Goal: Find specific page/section: Find specific page/section

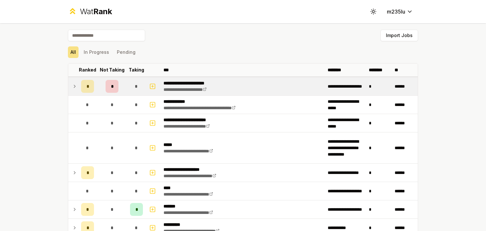
click at [73, 89] on icon at bounding box center [74, 86] width 5 height 8
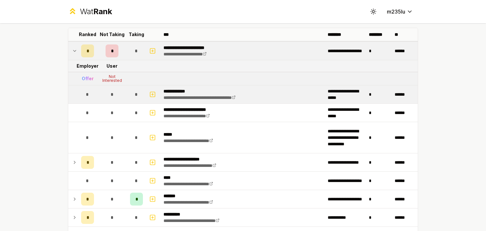
scroll to position [99, 0]
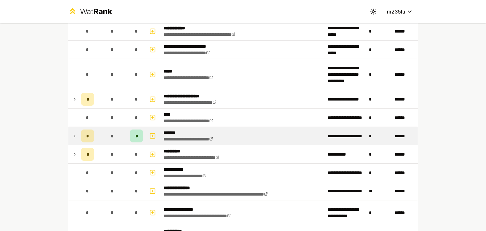
click at [77, 136] on td at bounding box center [73, 136] width 10 height 18
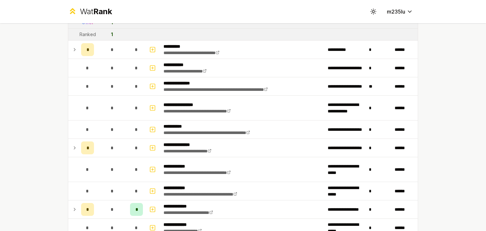
scroll to position [221, 0]
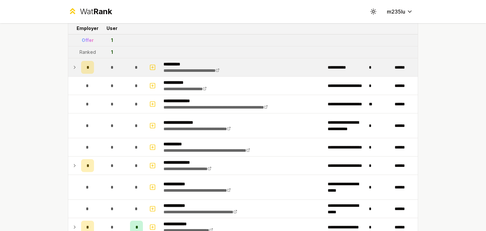
click at [76, 68] on icon at bounding box center [74, 67] width 5 height 8
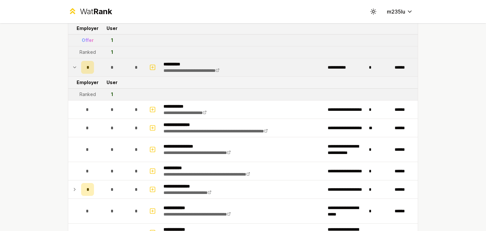
click at [77, 68] on icon at bounding box center [74, 67] width 5 height 8
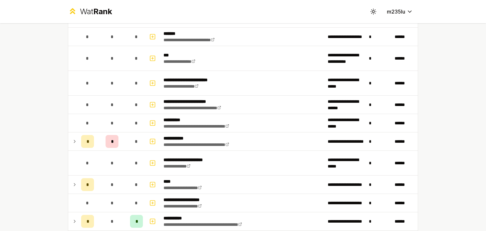
scroll to position [654, 0]
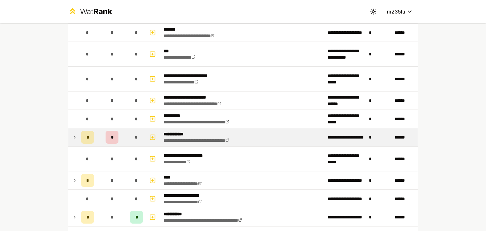
click at [75, 136] on icon at bounding box center [74, 137] width 5 height 8
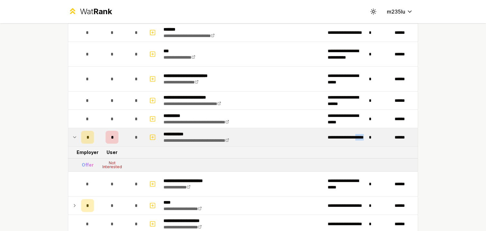
drag, startPoint x: 354, startPoint y: 141, endPoint x: 332, endPoint y: 141, distance: 22.2
click at [332, 141] on td "**********" at bounding box center [345, 137] width 41 height 18
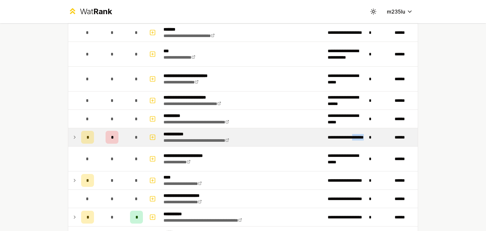
drag, startPoint x: 326, startPoint y: 140, endPoint x: 355, endPoint y: 140, distance: 28.3
click at [355, 140] on td "**********" at bounding box center [345, 137] width 41 height 18
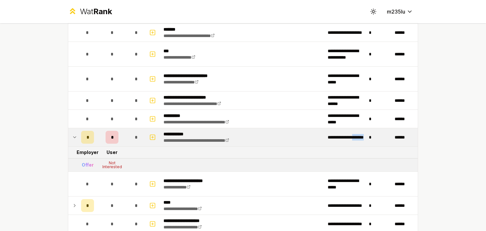
copy td "*******"
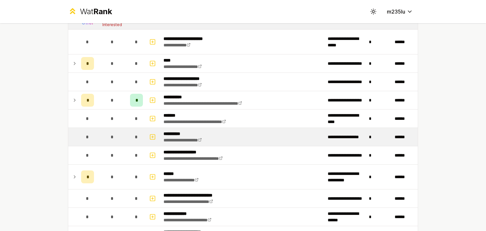
scroll to position [808, 0]
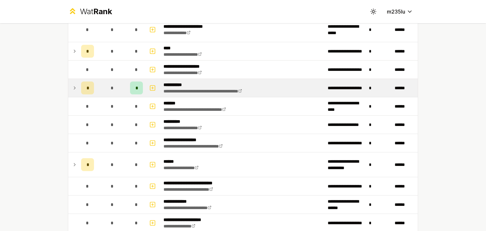
click at [77, 89] on icon at bounding box center [74, 88] width 5 height 8
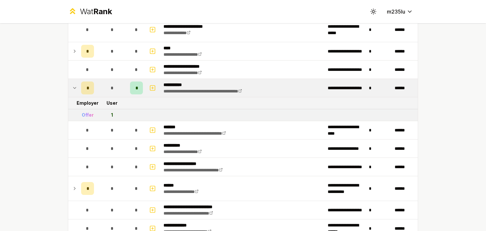
click at [77, 88] on icon at bounding box center [74, 88] width 5 height 8
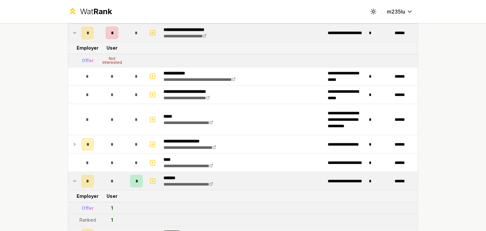
scroll to position [0, 0]
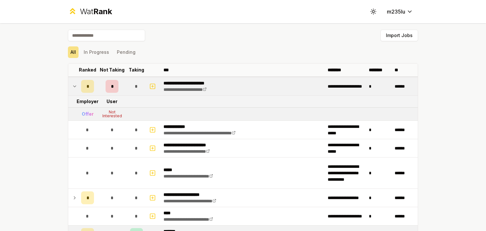
click at [113, 86] on div "*" at bounding box center [112, 86] width 13 height 13
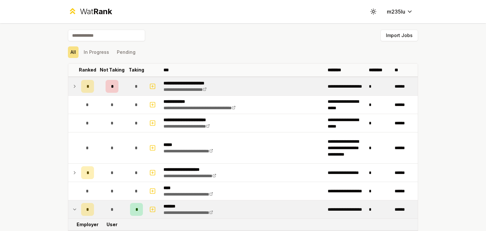
click at [113, 86] on div "*" at bounding box center [112, 86] width 13 height 13
